Goal: Information Seeking & Learning: Learn about a topic

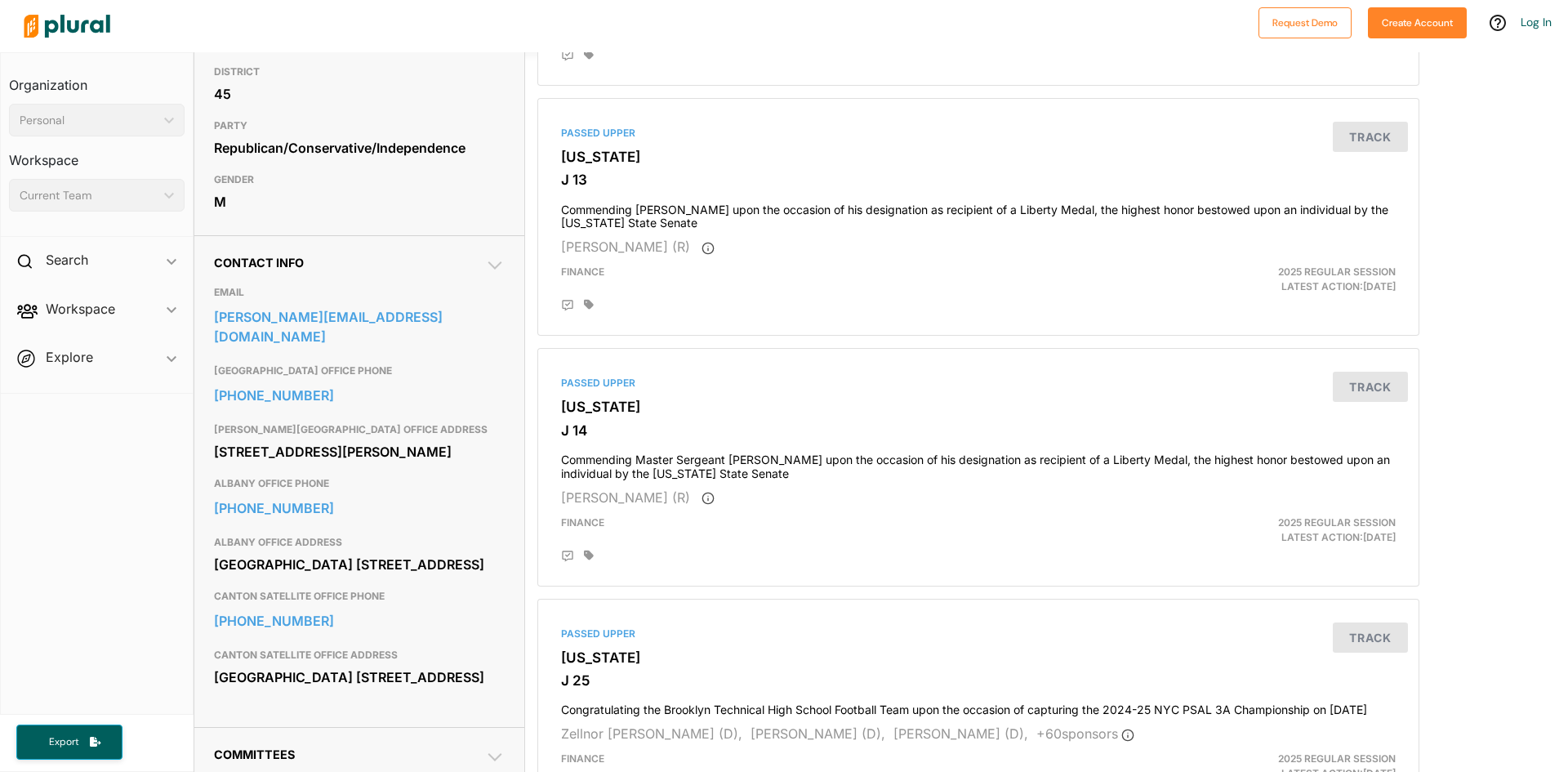
scroll to position [408, 0]
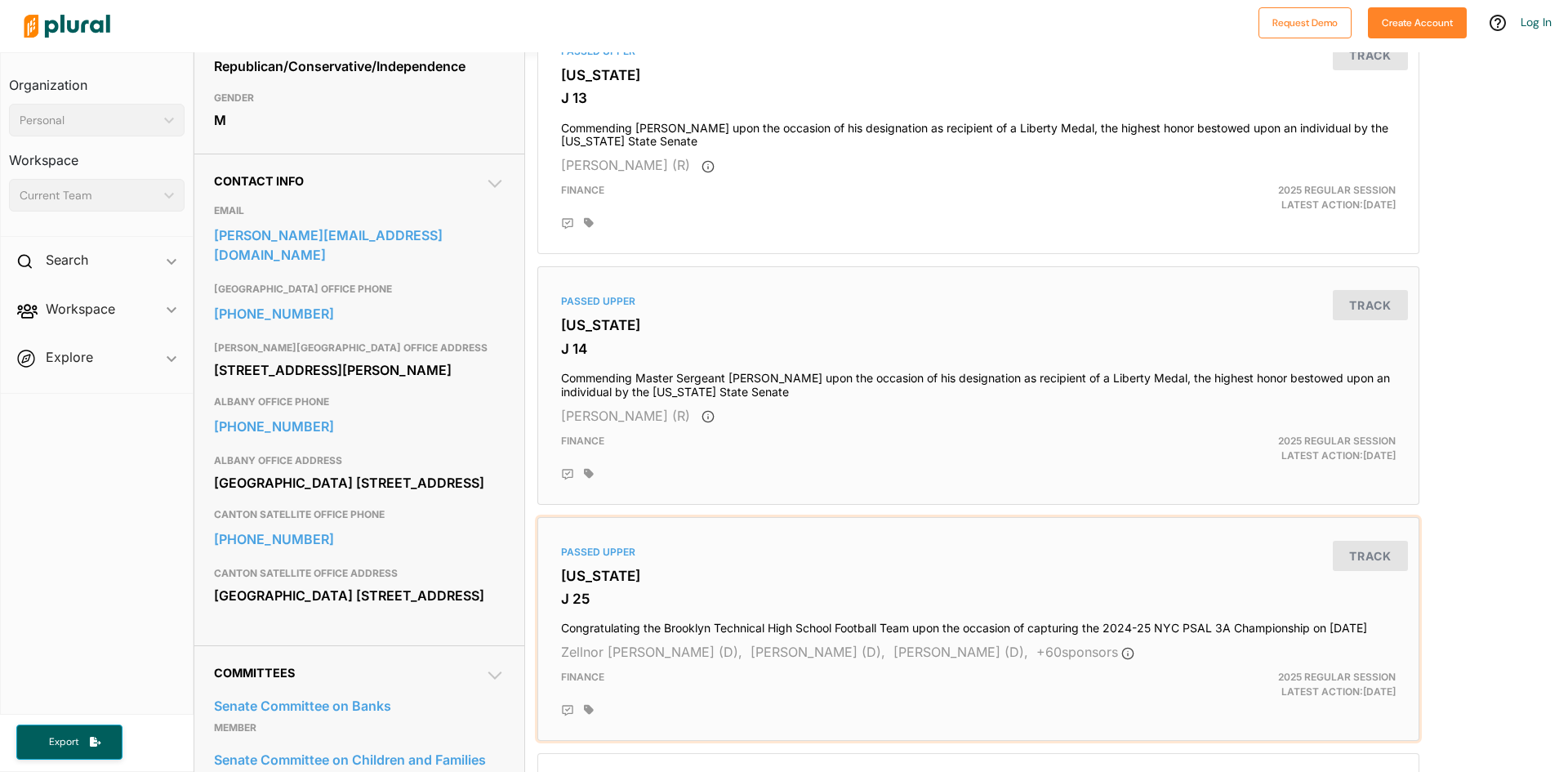
drag, startPoint x: 537, startPoint y: 515, endPoint x: 534, endPoint y: 490, distance: 25.2
